Goal: Navigation & Orientation: Find specific page/section

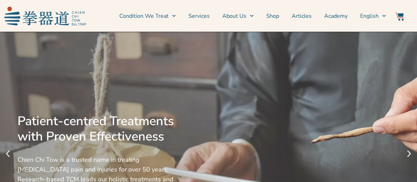
scroll to position [35, 0]
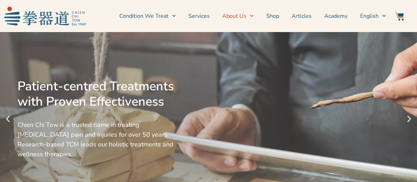
click at [247, 16] on link "About Us" at bounding box center [237, 15] width 31 height 17
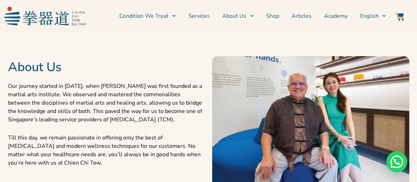
scroll to position [279, 0]
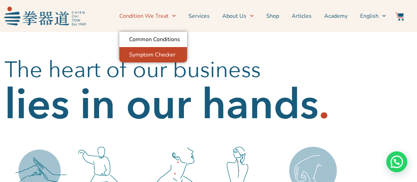
click at [153, 55] on link "Symptom Checker" at bounding box center [153, 54] width 68 height 15
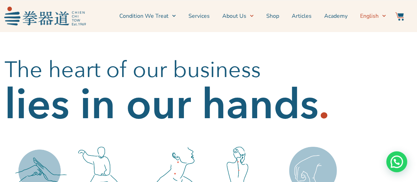
click at [384, 16] on icon "Menu" at bounding box center [384, 16] width 4 height 4
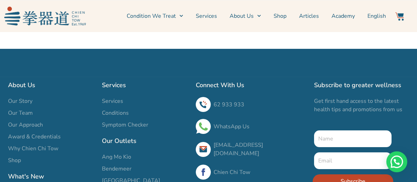
scroll to position [244, 0]
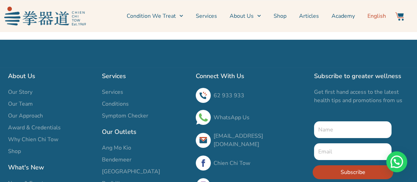
click at [380, 16] on span "English" at bounding box center [376, 16] width 18 height 8
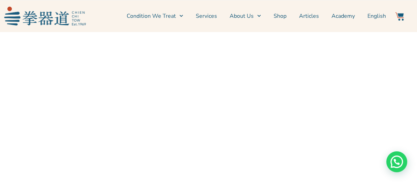
scroll to position [0, 0]
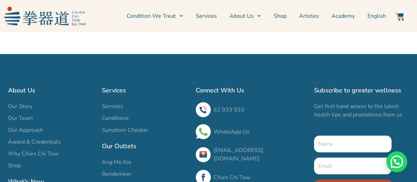
scroll to position [279, 0]
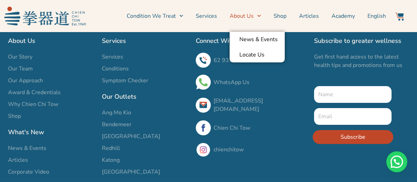
click at [243, 17] on link "About Us" at bounding box center [244, 15] width 31 height 17
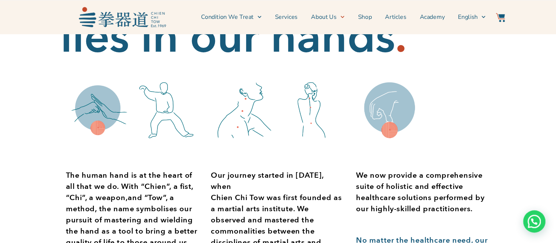
scroll to position [69, 0]
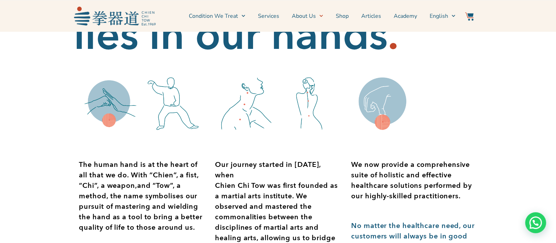
drag, startPoint x: 414, startPoint y: 0, endPoint x: 321, endPoint y: 71, distance: 116.2
click at [321, 71] on div "Our journey started in 1969, when Chien Chi Tow was first founded as a martial …" at bounding box center [278, 190] width 136 height 246
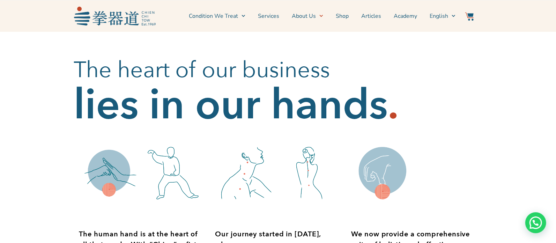
drag, startPoint x: 396, startPoint y: 54, endPoint x: 360, endPoint y: 53, distance: 35.9
click at [360, 53] on div "The heart of our business lies in our hands ." at bounding box center [278, 84] width 408 height 105
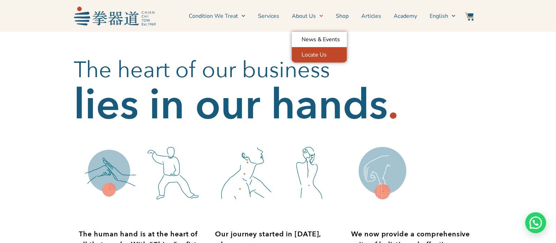
click at [319, 55] on link "Locate Us" at bounding box center [319, 54] width 55 height 15
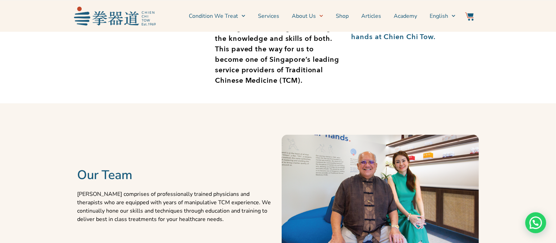
scroll to position [372, 0]
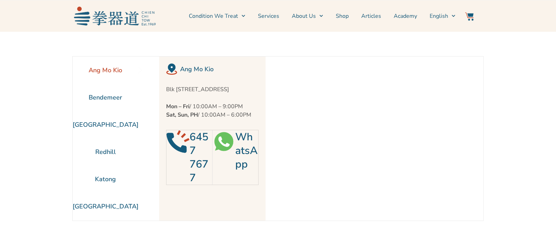
drag, startPoint x: 0, startPoint y: 0, endPoint x: 491, endPoint y: 110, distance: 503.1
click at [491, 110] on section "Ang Mo Kio Bendemeer Jurong East Redhill Katong" at bounding box center [278, 138] width 556 height 213
click at [453, 14] on icon "Menu" at bounding box center [453, 16] width 4 height 4
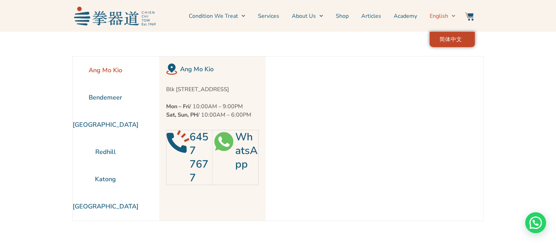
click at [446, 37] on span "简体中文" at bounding box center [450, 39] width 22 height 7
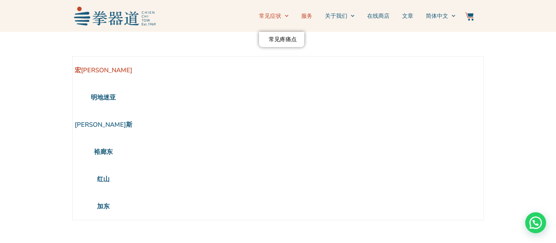
click at [306, 14] on link "服务" at bounding box center [306, 15] width 11 height 17
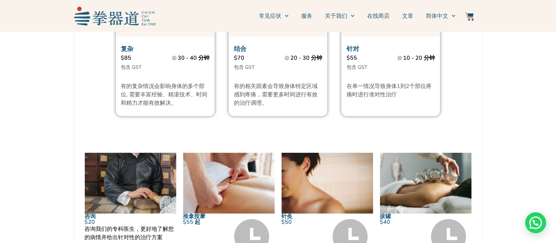
scroll to position [591, 0]
